Goal: Task Accomplishment & Management: Use online tool/utility

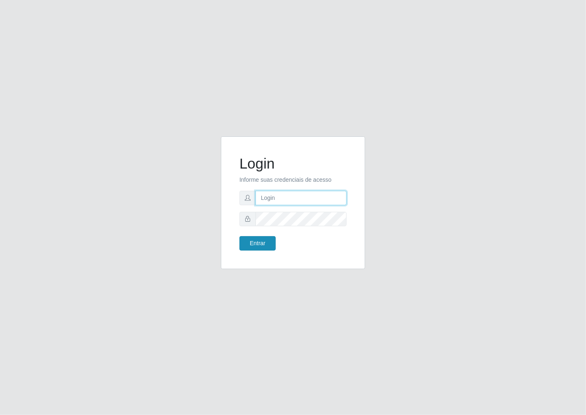
type input "janaina@iwof"
click at [258, 246] on button "Entrar" at bounding box center [258, 243] width 36 height 14
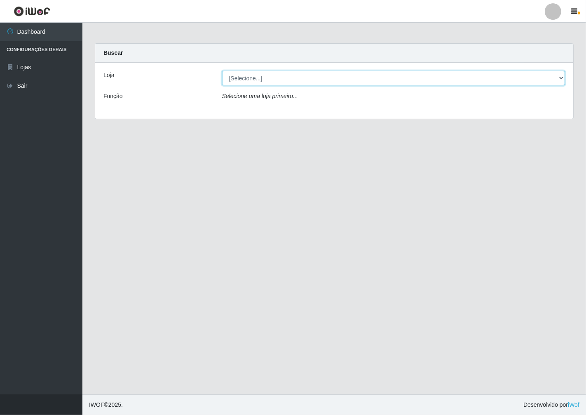
click at [563, 79] on select "[Selecione...] Minimercado Filezão" at bounding box center [393, 78] width 343 height 14
select select "204"
click at [222, 71] on select "[Selecione...] Minimercado Filezão" at bounding box center [393, 78] width 343 height 14
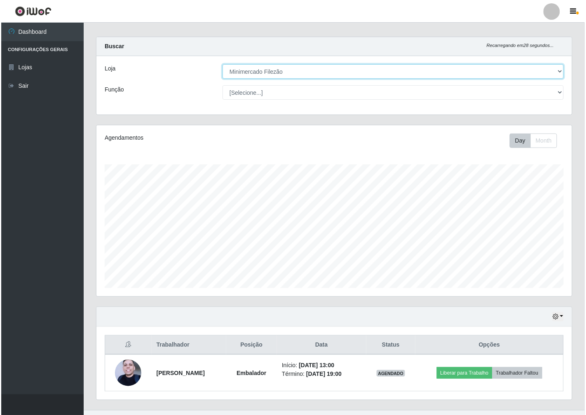
scroll to position [22, 0]
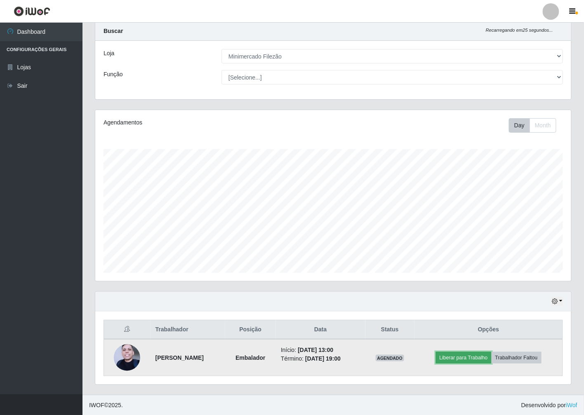
click at [459, 358] on button "Liberar para Trabalho" at bounding box center [464, 358] width 56 height 12
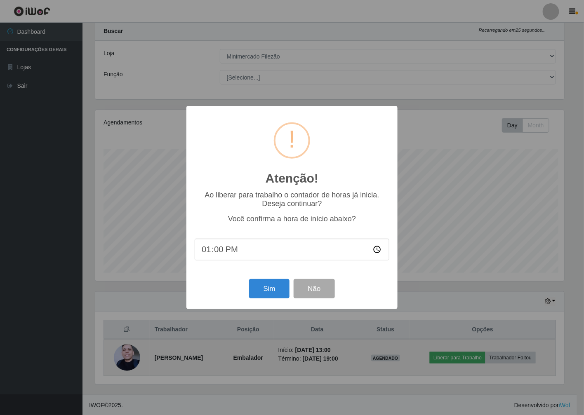
scroll to position [171, 471]
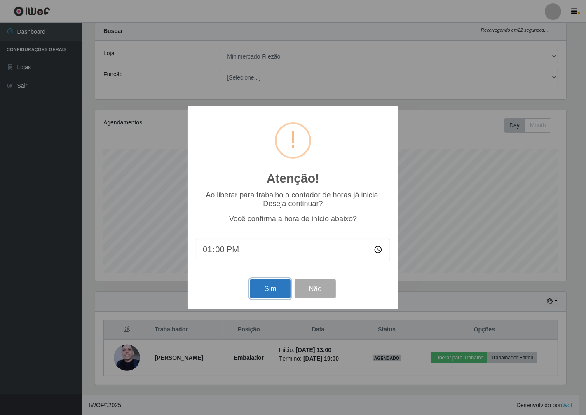
click at [282, 295] on button "Sim" at bounding box center [270, 288] width 40 height 19
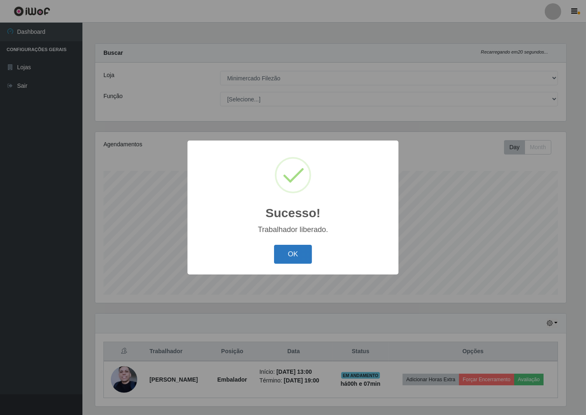
click at [299, 257] on button "OK" at bounding box center [293, 254] width 38 height 19
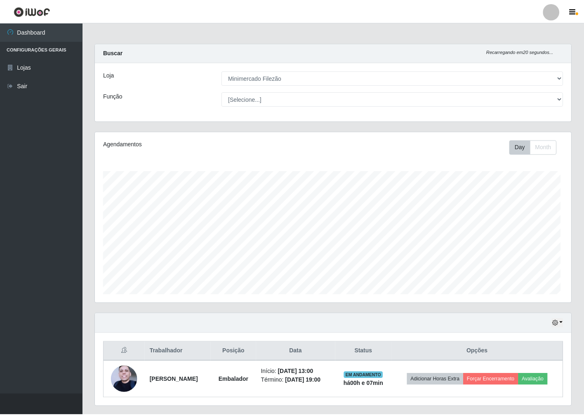
scroll to position [171, 476]
